Goal: Information Seeking & Learning: Check status

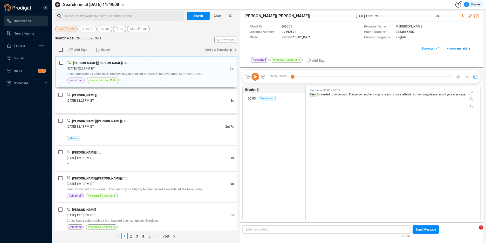
scroll to position [132, 172]
click at [65, 31] on span "Last 7 days" at bounding box center [66, 29] width 16 height 6
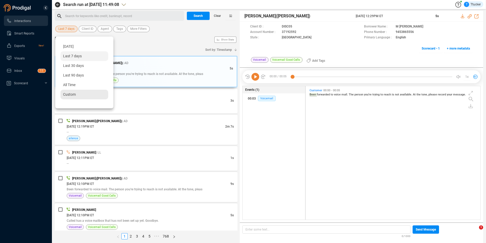
click at [71, 95] on span "Custom" at bounding box center [69, 94] width 13 height 4
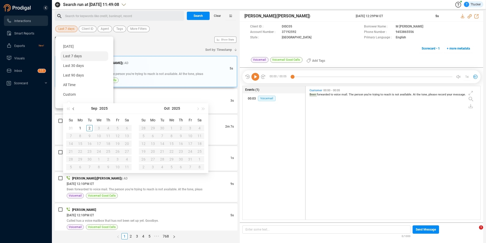
click at [72, 110] on button "button" at bounding box center [74, 108] width 6 height 10
type input "2025-08-25"
click at [77, 160] on div "25" at bounding box center [80, 159] width 6 height 6
type input "2025-07-29"
type input "2025-08-25"
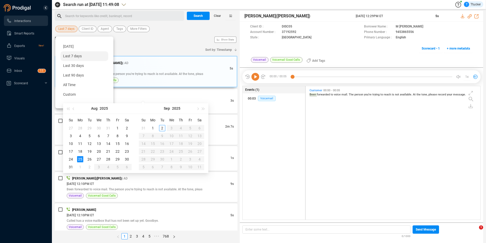
click at [80, 160] on div "25" at bounding box center [80, 159] width 6 height 6
click at [80, 160] on div "08/30/2025 @ 12:11PM ET" at bounding box center [149, 157] width 164 height 5
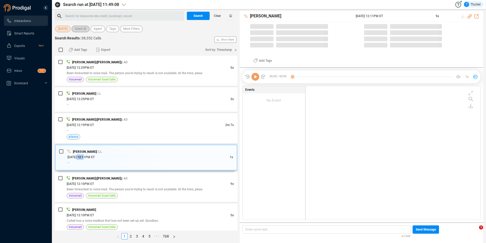
click at [78, 30] on span "Client ID" at bounding box center [81, 29] width 12 height 6
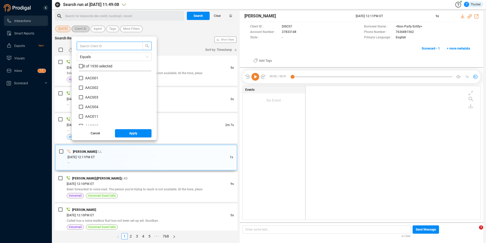
scroll to position [49, 70]
click at [90, 43] on input "text" at bounding box center [107, 46] width 55 height 6
type input "keyc"
click at [88, 66] on span "0 of 2 selected" at bounding box center [94, 66] width 23 height 4
click at [82, 66] on input "checkbox" at bounding box center [81, 66] width 4 height 4
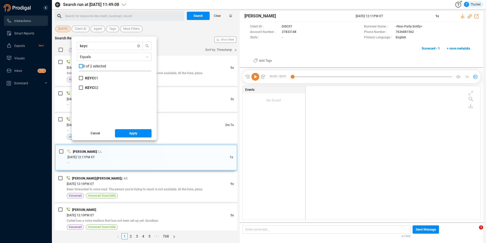
checkbox input "true"
click at [133, 134] on span "Apply" at bounding box center [133, 133] width 8 height 8
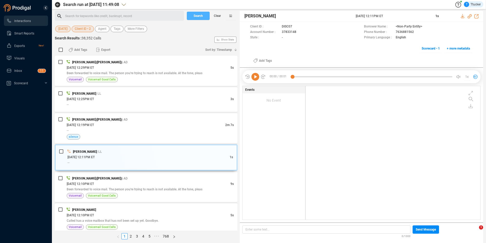
click at [196, 12] on span "Search" at bounding box center [198, 16] width 9 height 8
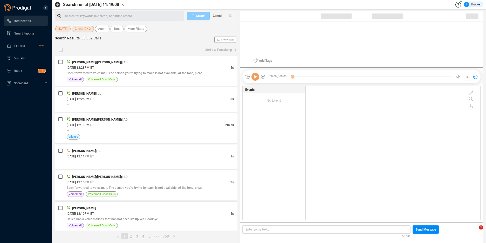
checkbox input "true"
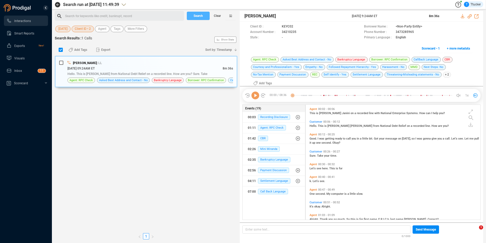
scroll to position [117, 172]
click at [300, 32] on icon at bounding box center [301, 32] width 4 height 4
